Goal: Information Seeking & Learning: Learn about a topic

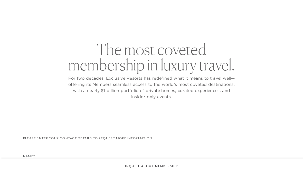
checkbox input "false"
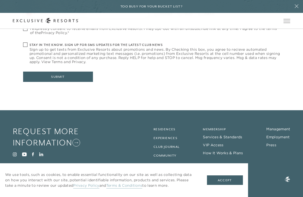
scroll to position [226, 0]
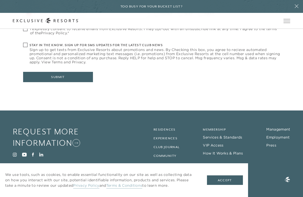
click at [223, 128] on link "Membership" at bounding box center [214, 130] width 23 height 4
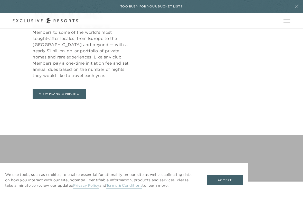
scroll to position [260, 0]
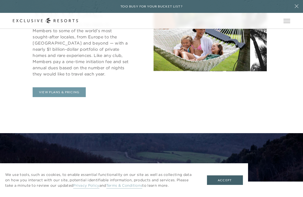
click at [83, 88] on link "View Plans & Pricing" at bounding box center [59, 92] width 53 height 10
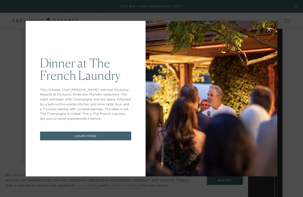
scroll to position [626, 0]
click at [296, 37] on div "Dinner at The [GEOGRAPHIC_DATA] This October, Chef [PERSON_NAME] will host Excl…" at bounding box center [151, 98] width 303 height 197
click at [271, 30] on button at bounding box center [269, 29] width 12 height 12
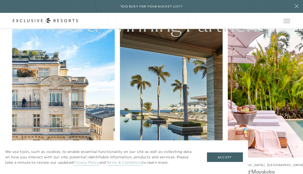
scroll to position [1497, 0]
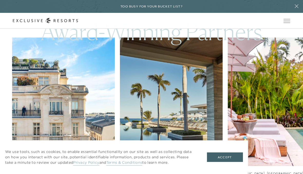
click at [297, 7] on icon at bounding box center [297, 6] width 4 height 4
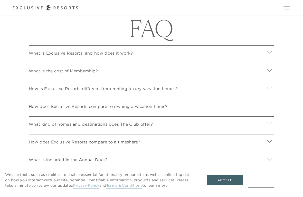
scroll to position [1876, 0]
